Goal: Task Accomplishment & Management: Use online tool/utility

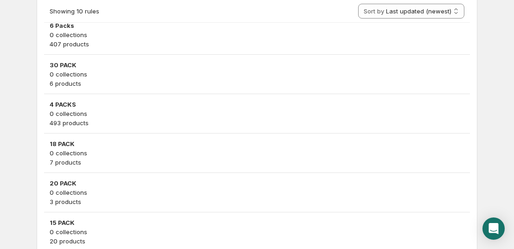
scroll to position [232, 0]
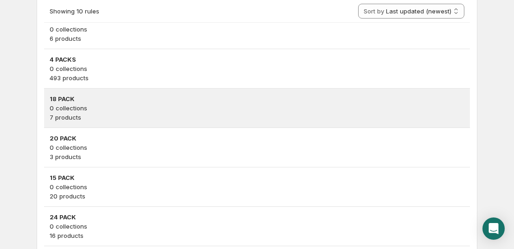
click at [103, 103] on p "0 collections" at bounding box center [257, 107] width 415 height 9
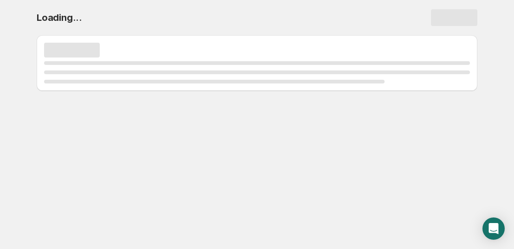
scroll to position [0, 0]
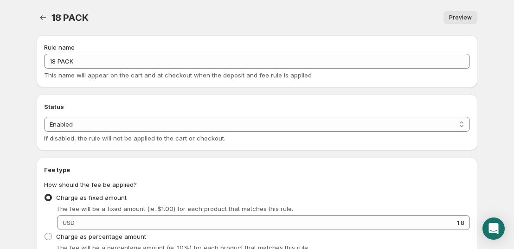
scroll to position [186, 0]
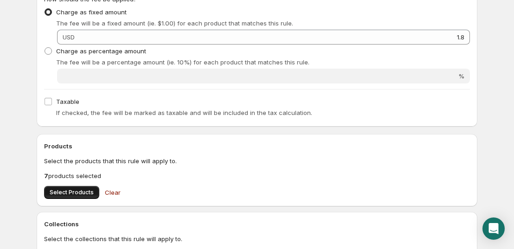
click at [81, 192] on span "Select Products" at bounding box center [72, 192] width 44 height 7
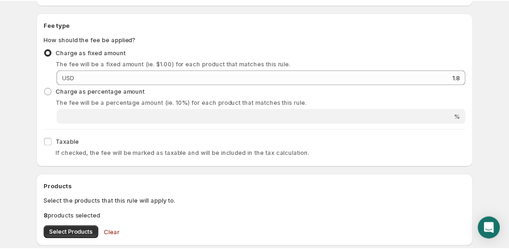
scroll to position [0, 0]
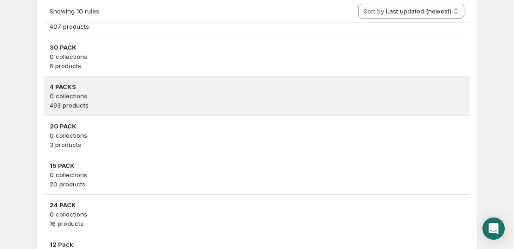
scroll to position [278, 0]
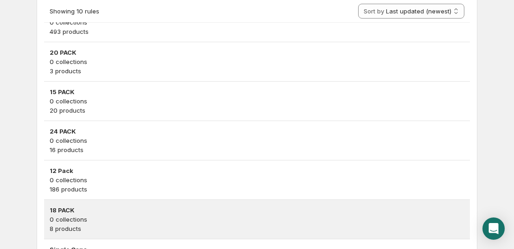
click at [97, 222] on p "0 collections" at bounding box center [257, 219] width 415 height 9
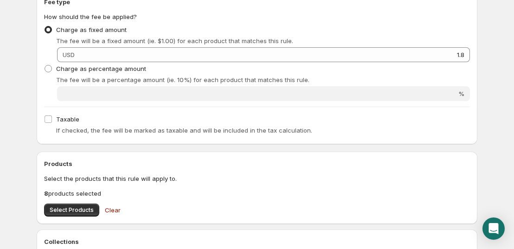
scroll to position [186, 0]
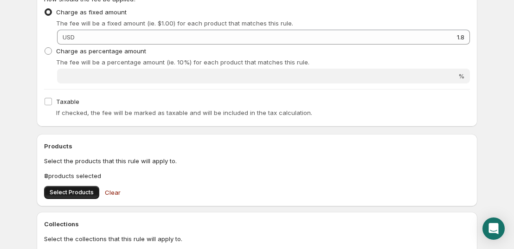
click at [91, 194] on span "Select Products" at bounding box center [72, 192] width 44 height 7
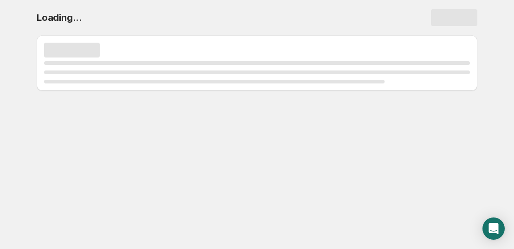
scroll to position [0, 0]
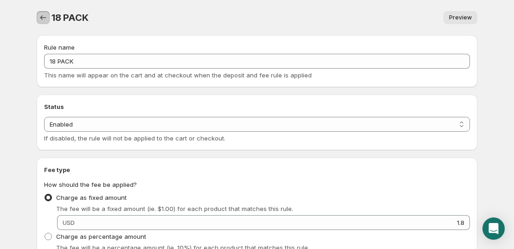
click at [49, 19] on button "Settings" at bounding box center [43, 17] width 13 height 13
